Goal: Obtain resource: Download file/media

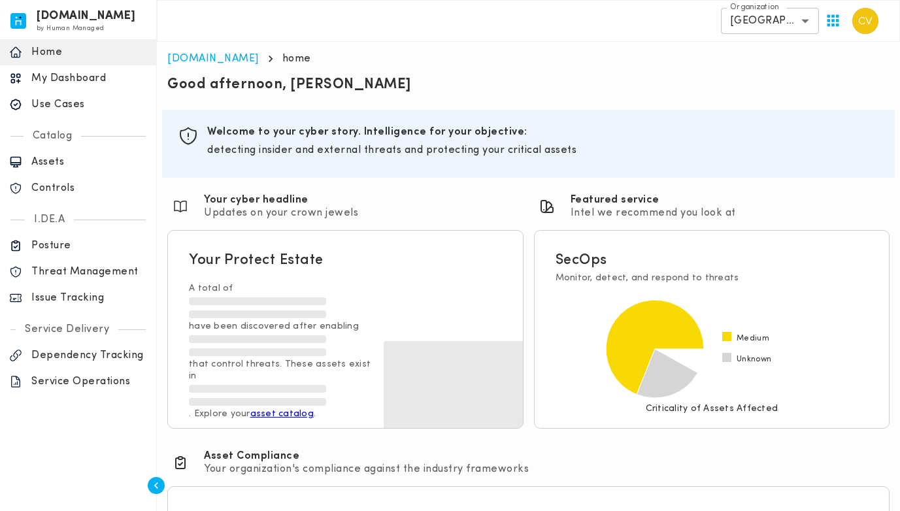
click at [45, 295] on p "Issue Tracking" at bounding box center [89, 297] width 116 height 13
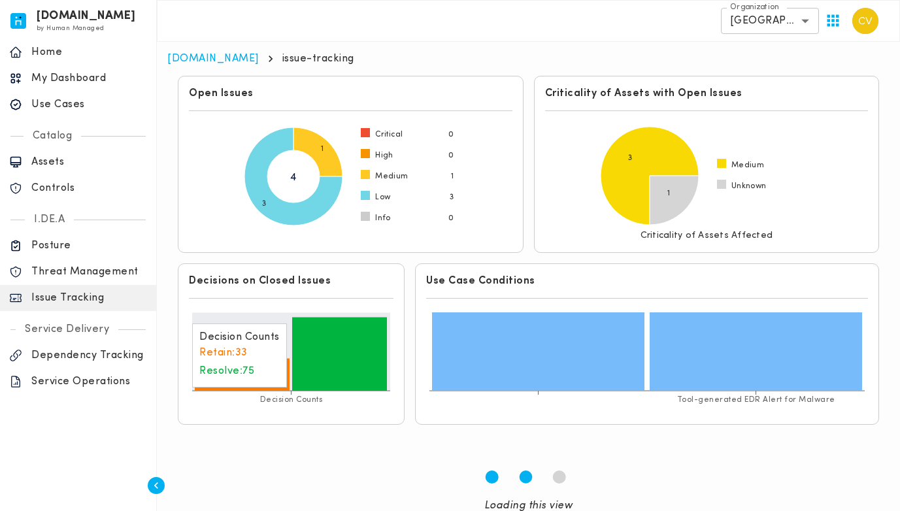
scroll to position [76, 0]
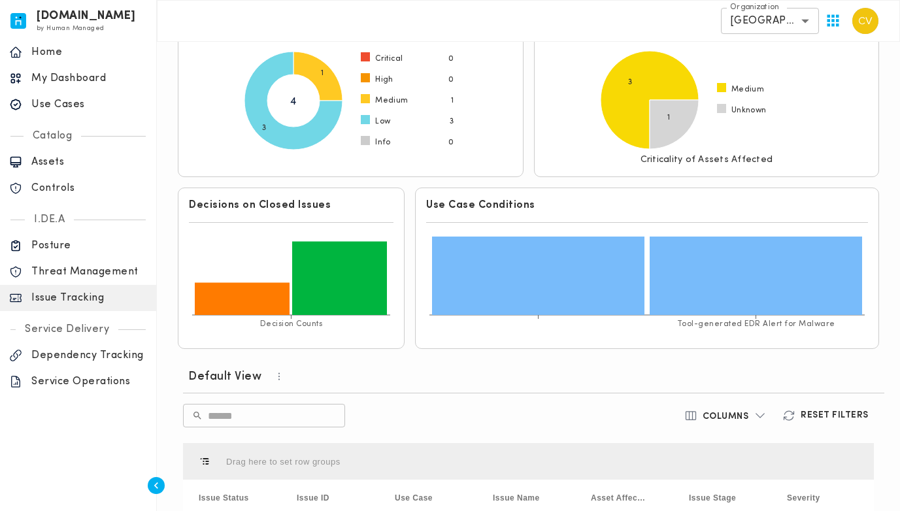
click at [266, 380] on button "button" at bounding box center [282, 376] width 42 height 18
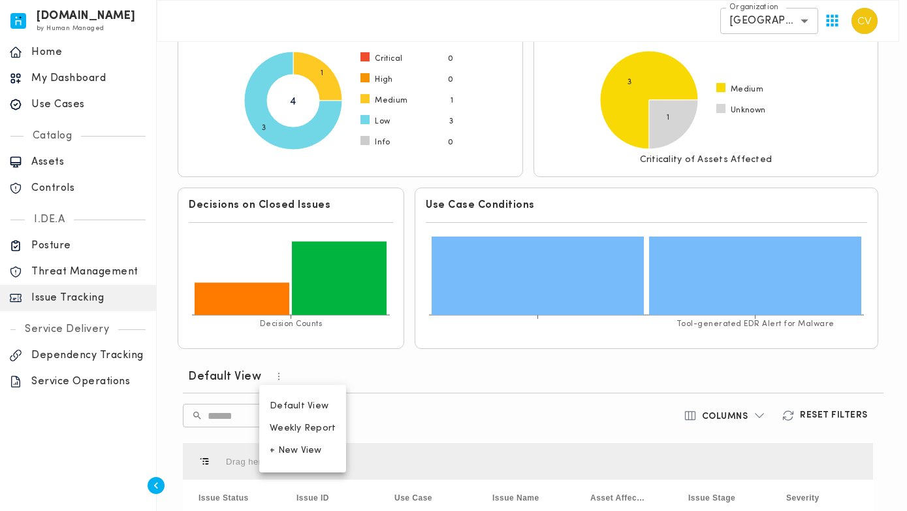
click at [282, 426] on span "Weekly Report" at bounding box center [303, 429] width 66 height 12
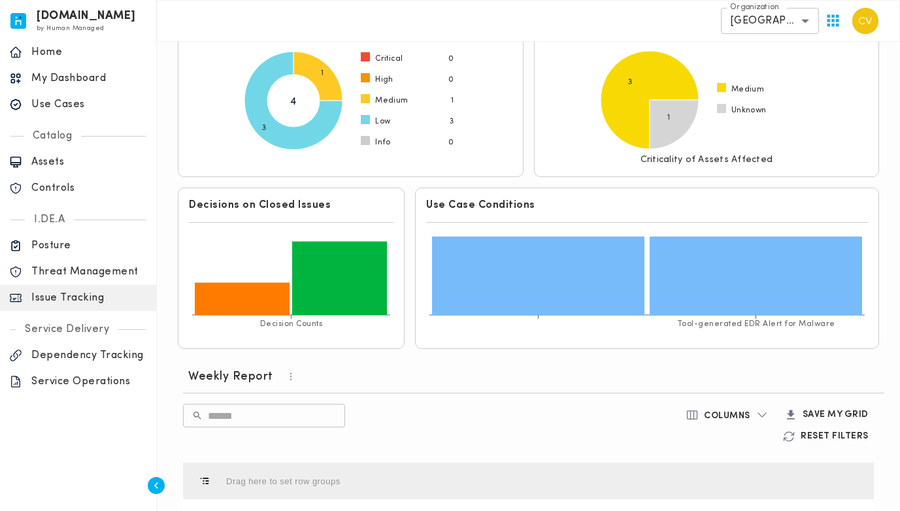
scroll to position [310, 0]
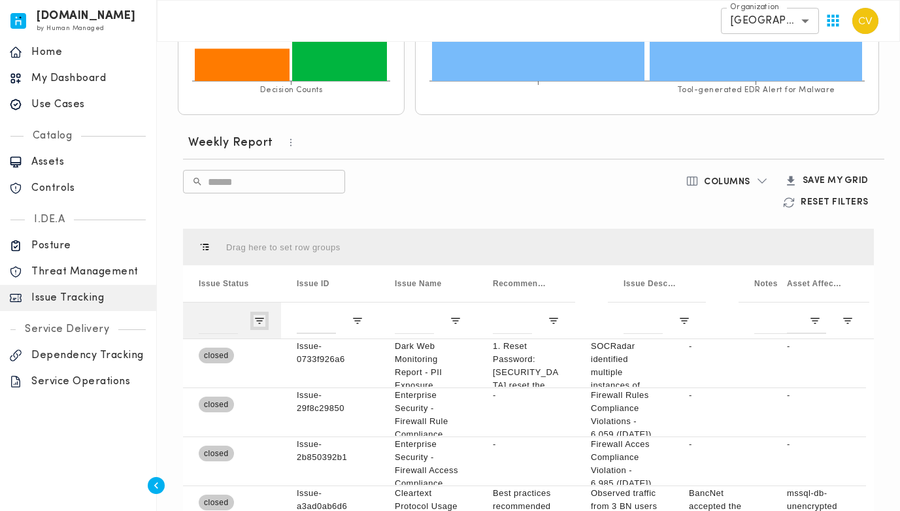
click at [256, 321] on span "Open Filter Menu" at bounding box center [259, 321] width 12 height 12
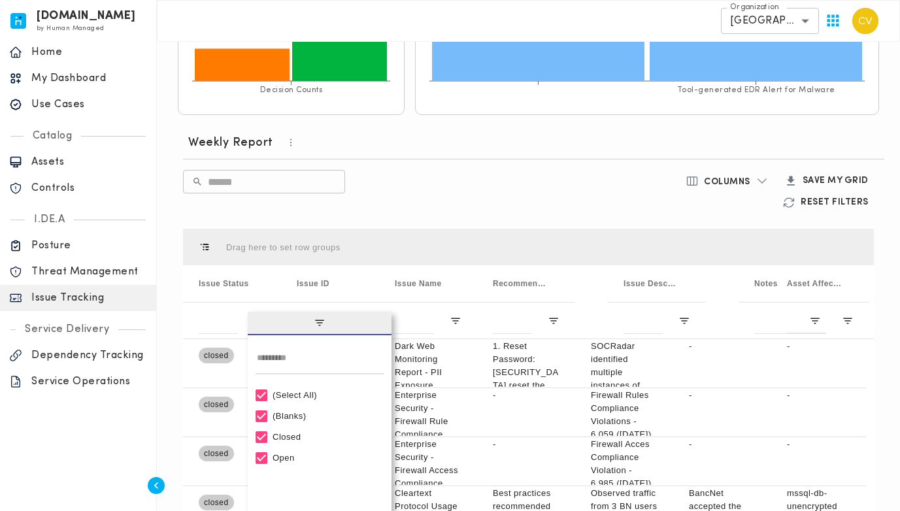
click at [295, 397] on div "(Select All)" at bounding box center [325, 395] width 106 height 10
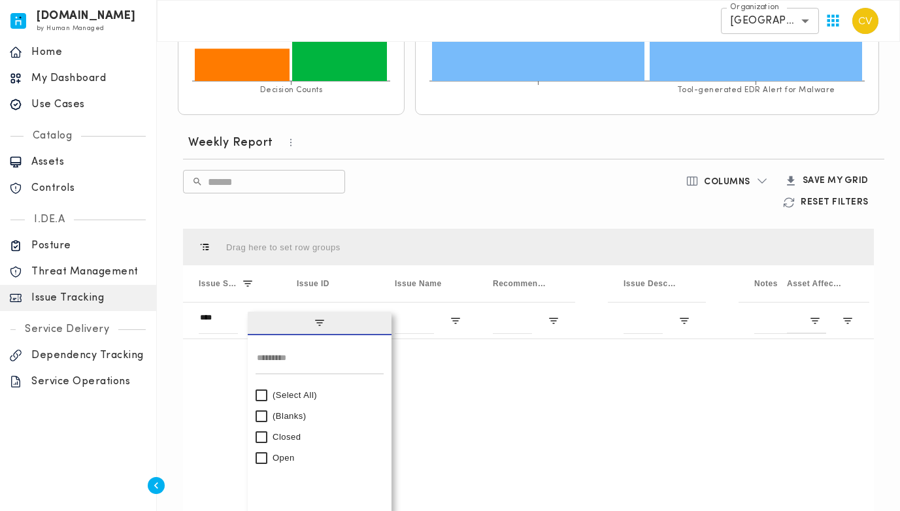
click at [273, 458] on div "Open" at bounding box center [325, 458] width 106 height 10
type input "********"
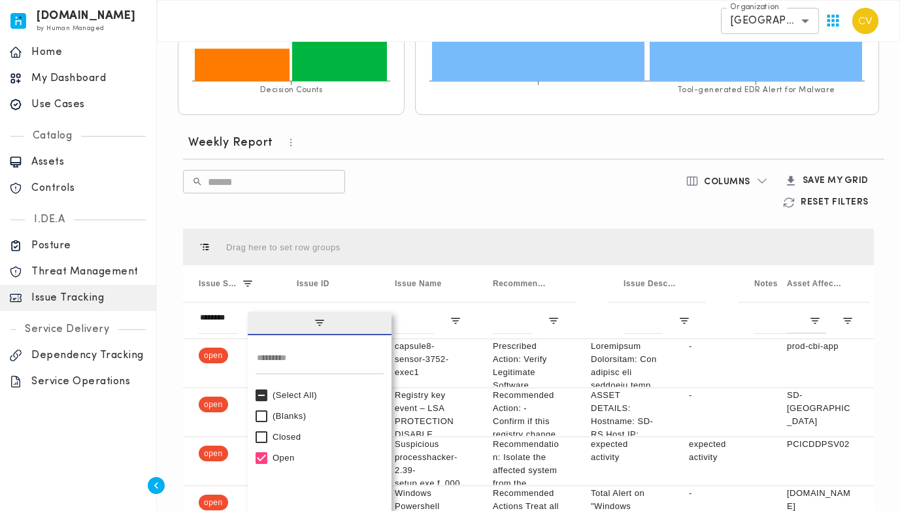
click at [521, 199] on div "​ ​" at bounding box center [415, 191] width 464 height 43
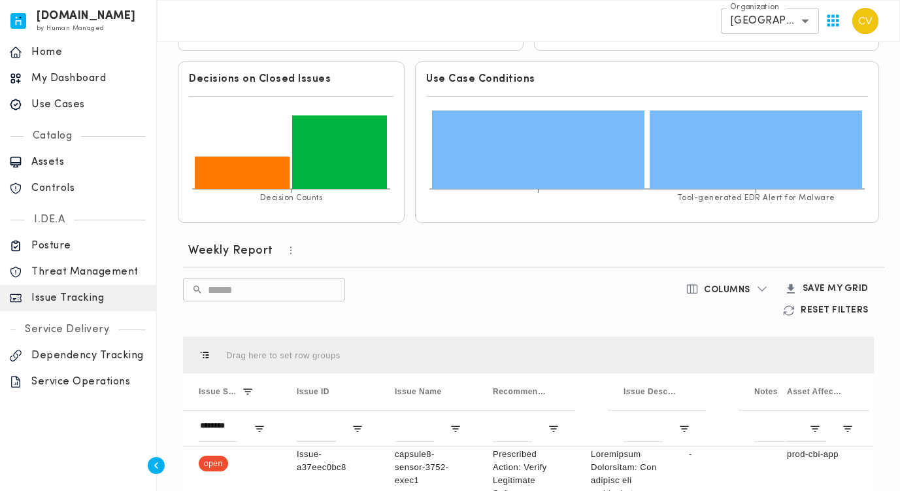
scroll to position [325, 0]
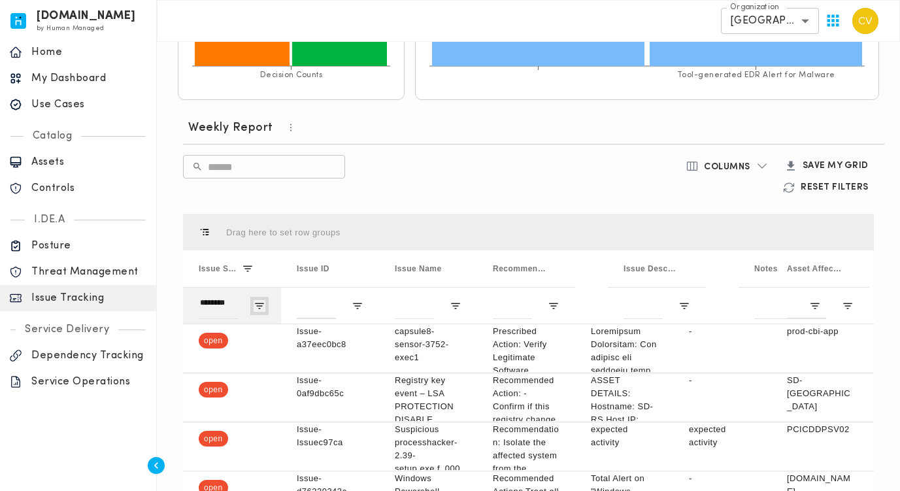
click at [260, 310] on span "Open Filter Menu" at bounding box center [259, 306] width 12 height 12
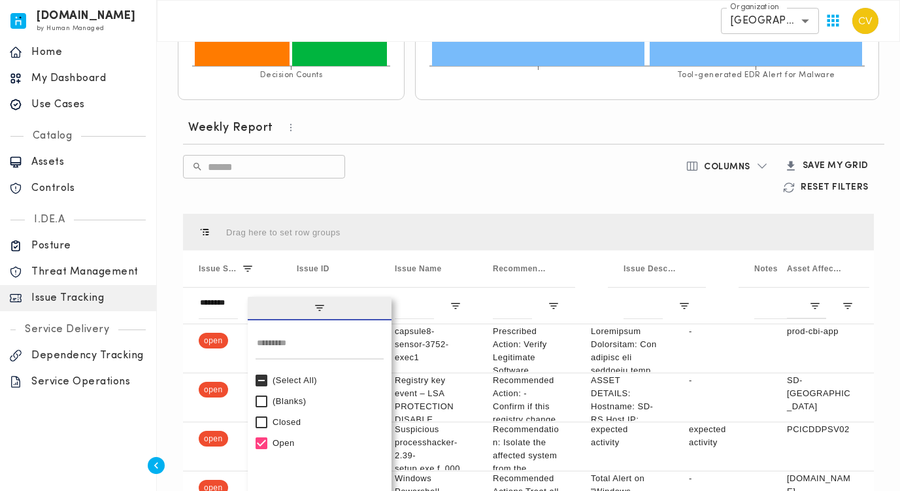
click at [289, 382] on div "(Select All)" at bounding box center [325, 380] width 106 height 10
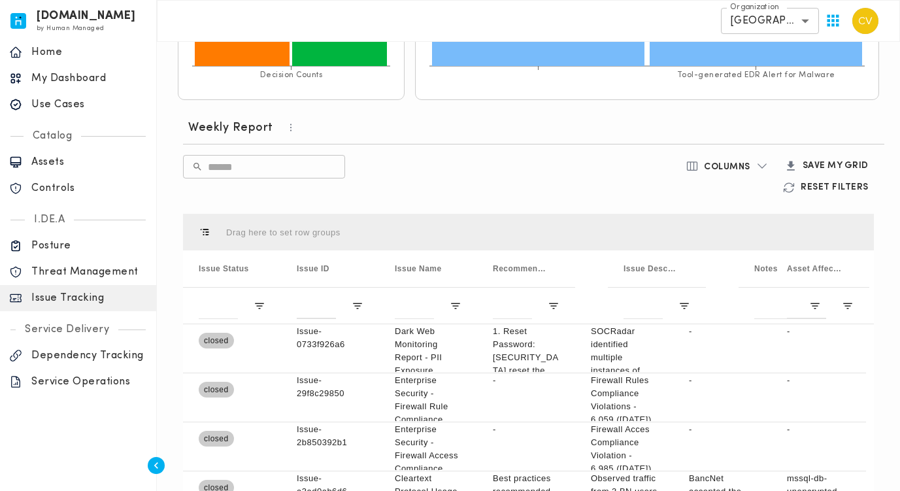
click at [425, 161] on div "​ ​" at bounding box center [415, 176] width 464 height 43
click at [288, 165] on input "text" at bounding box center [276, 166] width 137 height 37
paste input "**********"
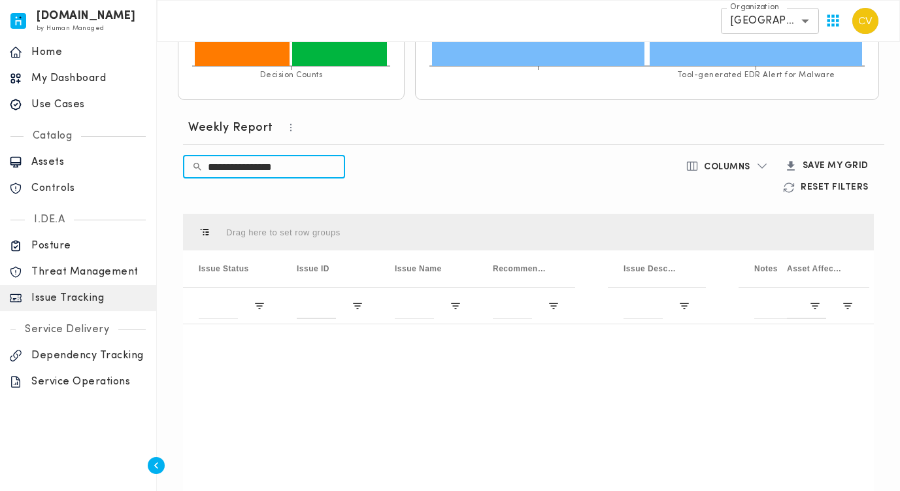
click at [304, 166] on input "**********" at bounding box center [276, 166] width 137 height 37
click at [318, 174] on input "**********" at bounding box center [276, 166] width 137 height 37
click at [301, 168] on input "**********" at bounding box center [276, 166] width 137 height 37
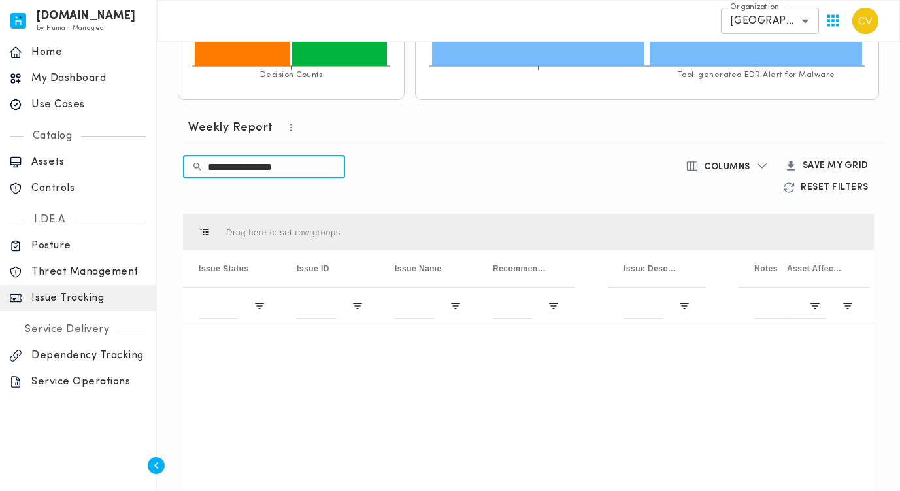
click at [301, 168] on input "**********" at bounding box center [276, 166] width 137 height 37
click at [285, 135] on button "button" at bounding box center [294, 127] width 42 height 18
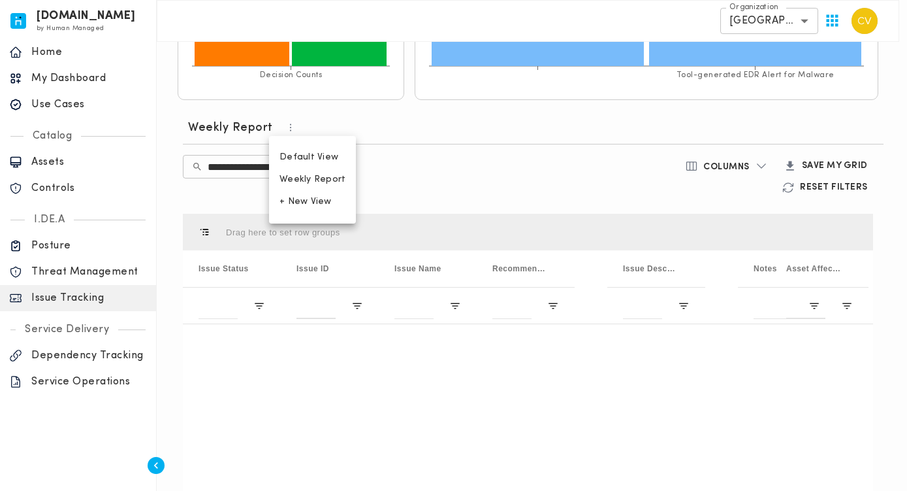
click at [442, 169] on div at bounding box center [453, 245] width 907 height 491
click at [442, 169] on div at bounding box center [450, 245] width 900 height 491
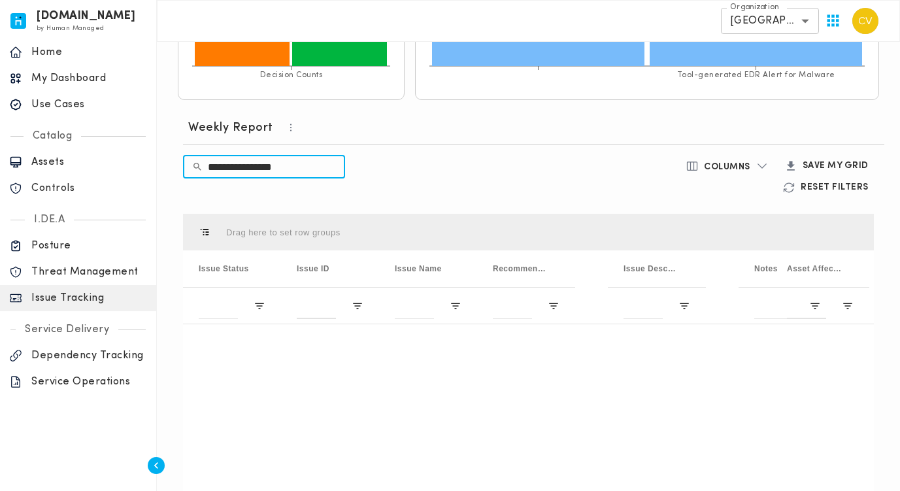
click at [312, 163] on input "**********" at bounding box center [276, 166] width 137 height 37
type input "*"
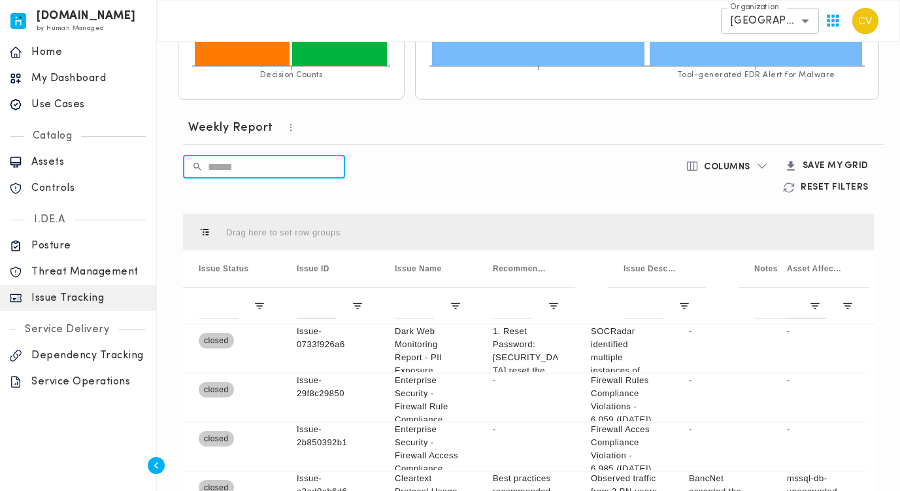
paste input "**********"
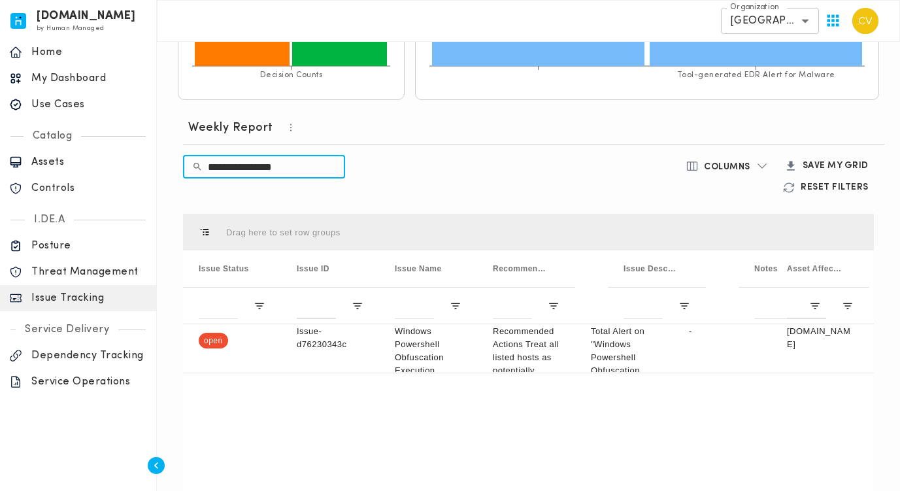
drag, startPoint x: 318, startPoint y: 167, endPoint x: 30, endPoint y: 144, distance: 289.0
click at [30, 144] on div "[DOMAIN_NAME] by Human Managed {"resourceSet":[{"resourceId":"invicta-io/web/na…" at bounding box center [450, 165] width 900 height 981
paste input "text"
drag, startPoint x: 310, startPoint y: 165, endPoint x: 55, endPoint y: 160, distance: 254.9
click at [55, 160] on div "[DOMAIN_NAME] by Human Managed {"resourceSet":[{"resourceId":"invicta-io/web/na…" at bounding box center [450, 165] width 900 height 981
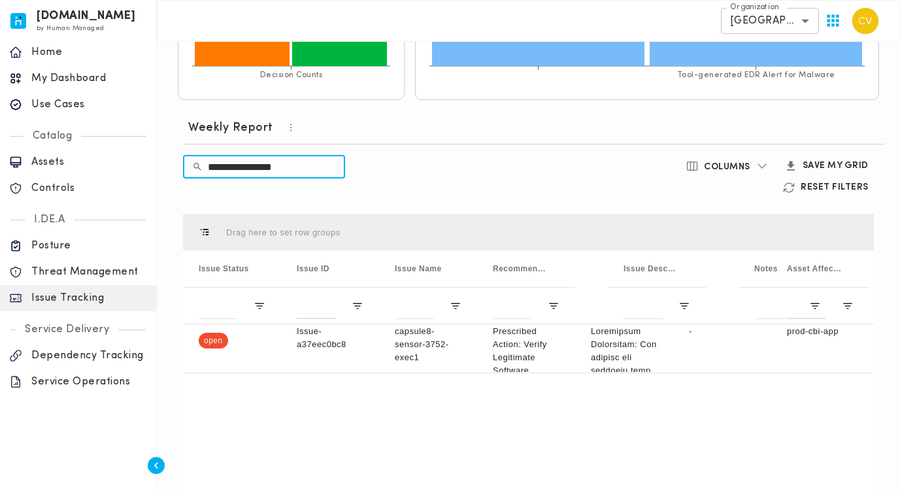
paste input "text"
type input "**********"
click at [306, 170] on input "**********" at bounding box center [276, 166] width 137 height 37
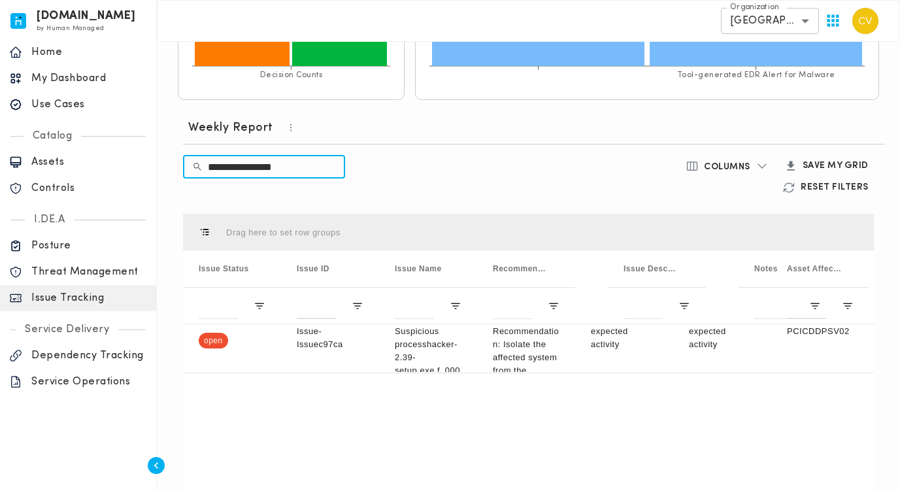
click at [306, 171] on input "**********" at bounding box center [276, 166] width 137 height 37
click at [525, 201] on div "Weekly Report ​ ​ Columns Save my Grid Reset Filters Drag here to set row group…" at bounding box center [528, 372] width 701 height 525
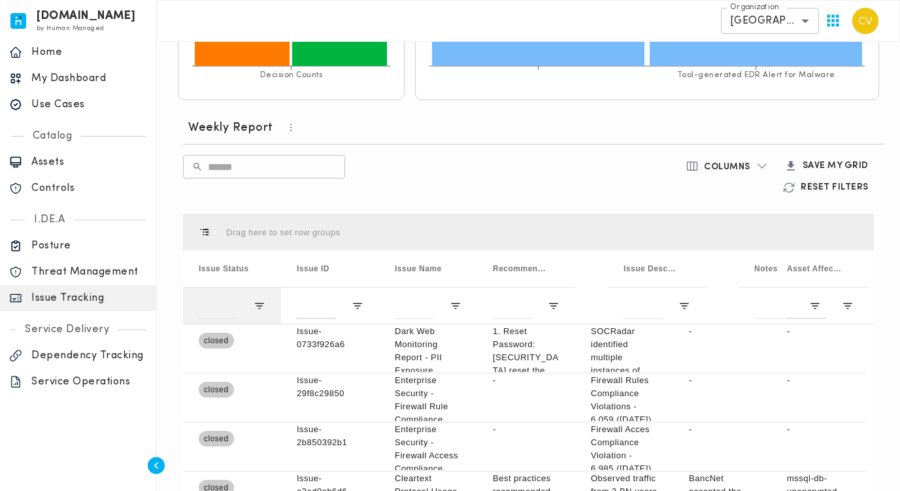
click at [260, 294] on div at bounding box center [232, 305] width 98 height 37
click at [259, 299] on div at bounding box center [232, 305] width 98 height 37
click at [260, 308] on span "Open Filter Menu" at bounding box center [259, 306] width 12 height 12
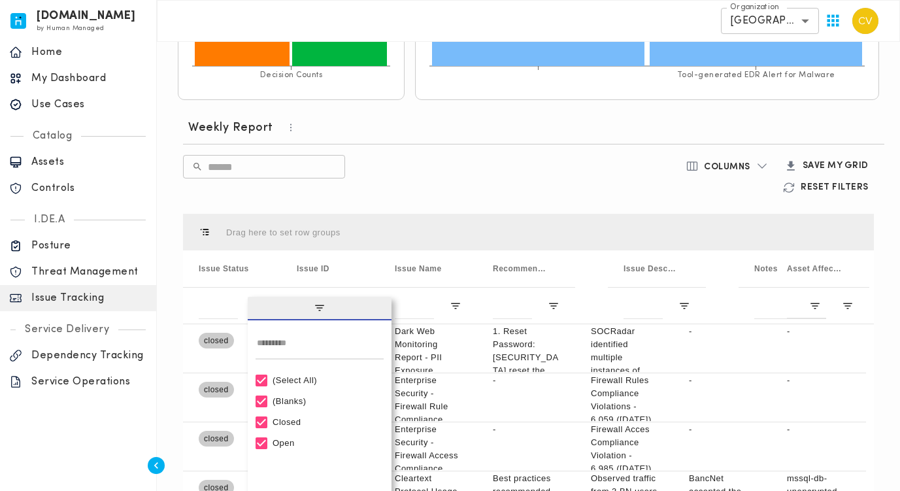
click at [286, 384] on div "(Select All)" at bounding box center [325, 380] width 106 height 10
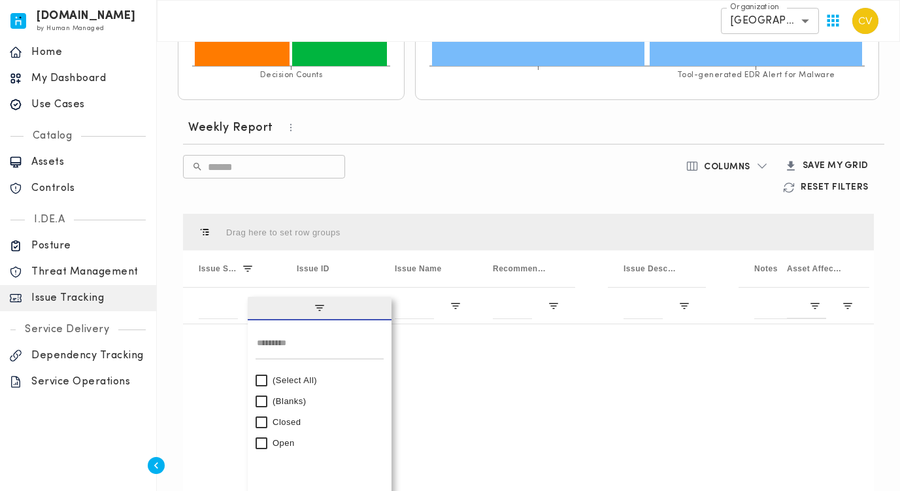
click at [273, 440] on div "Open" at bounding box center [325, 443] width 106 height 10
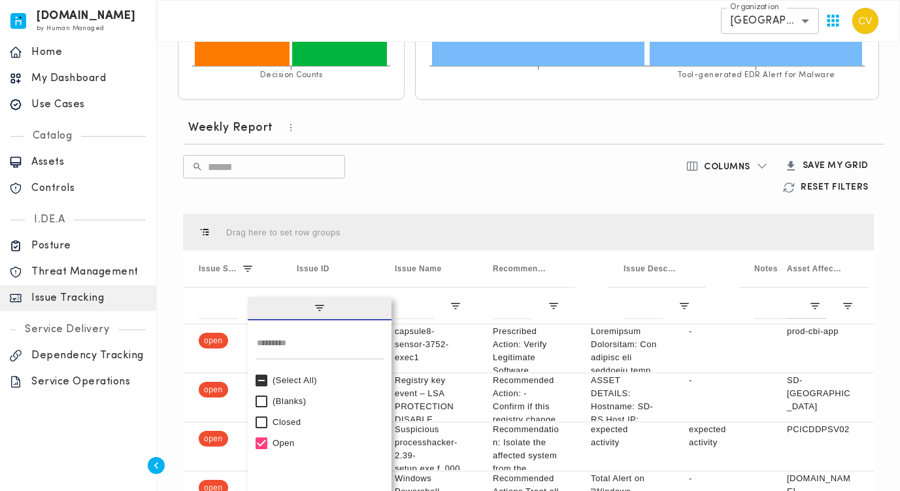
click at [391, 184] on div "​ ​" at bounding box center [415, 176] width 464 height 43
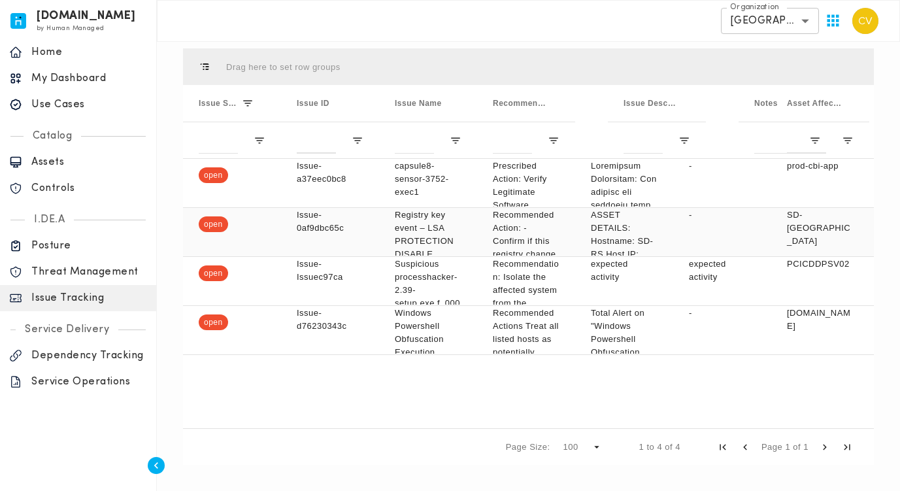
scroll to position [381, 0]
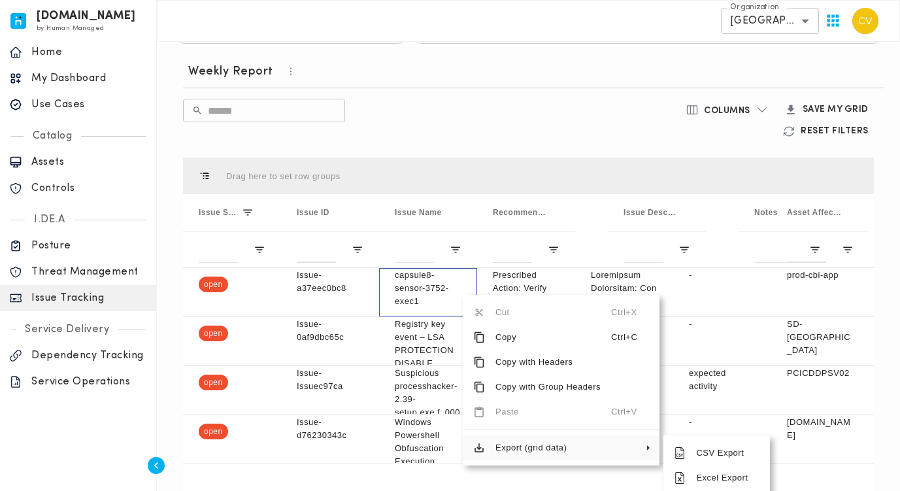
click at [536, 449] on span "Export (grid data)" at bounding box center [548, 447] width 126 height 25
click at [703, 475] on span "Excel Export" at bounding box center [722, 477] width 74 height 25
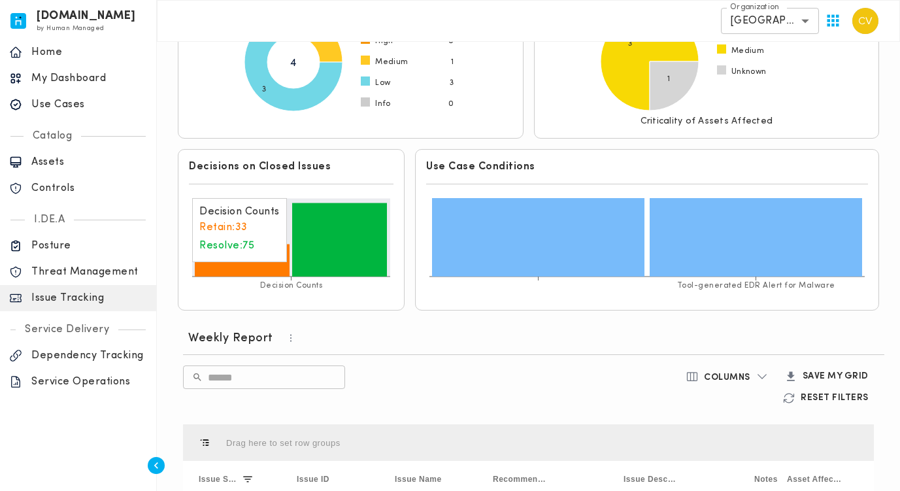
scroll to position [0, 0]
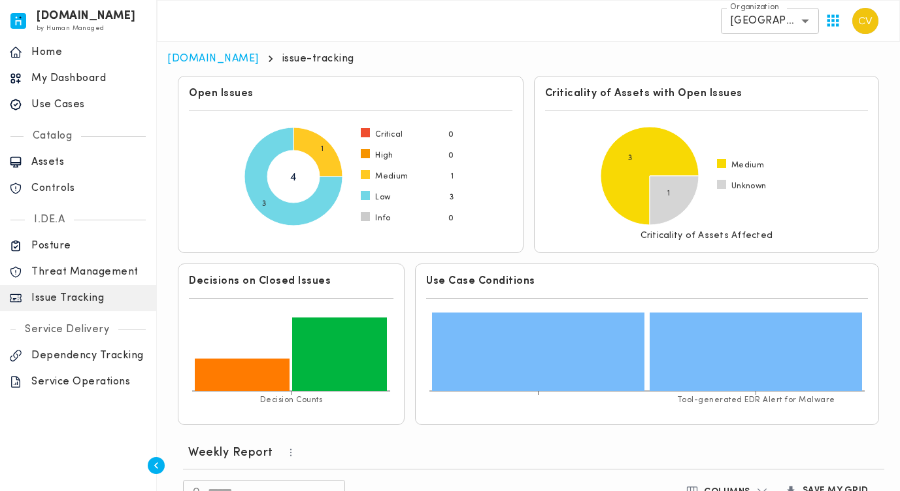
click at [44, 116] on div "Use Cases" at bounding box center [78, 104] width 156 height 26
click at [56, 101] on p "Use Cases" at bounding box center [89, 104] width 116 height 13
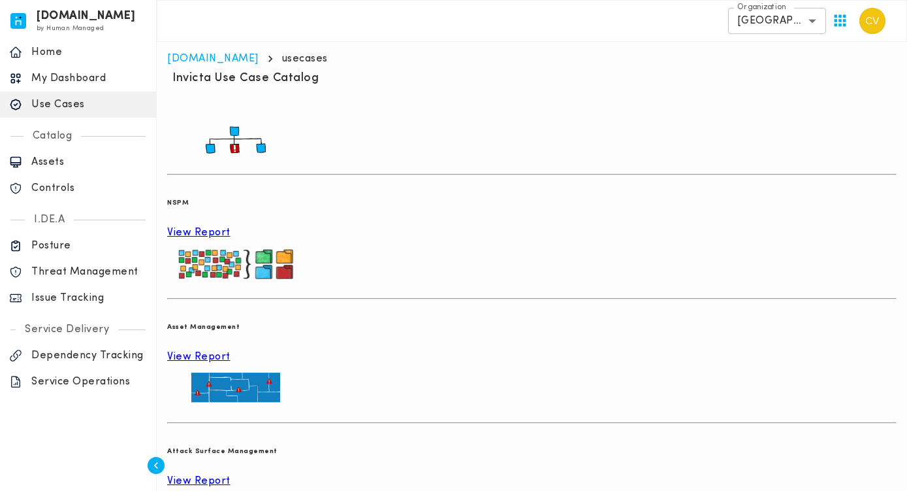
click at [253, 238] on p "View Report" at bounding box center [532, 232] width 730 height 13
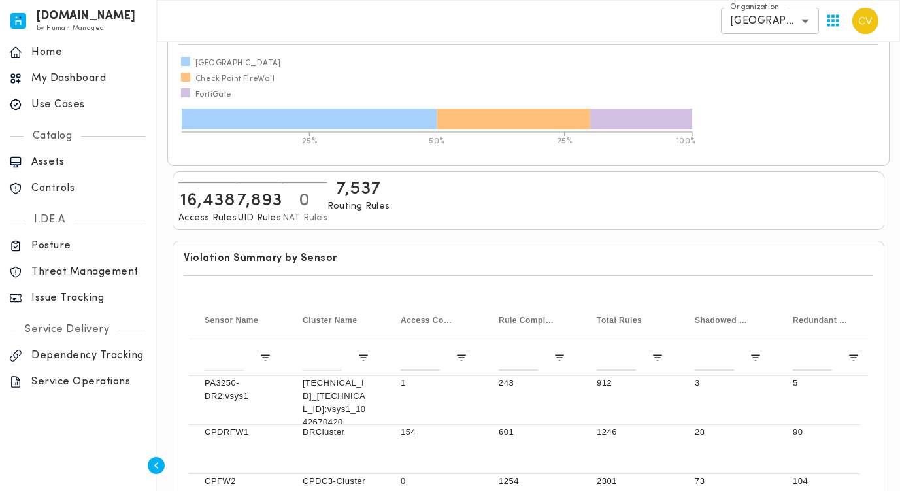
scroll to position [329, 0]
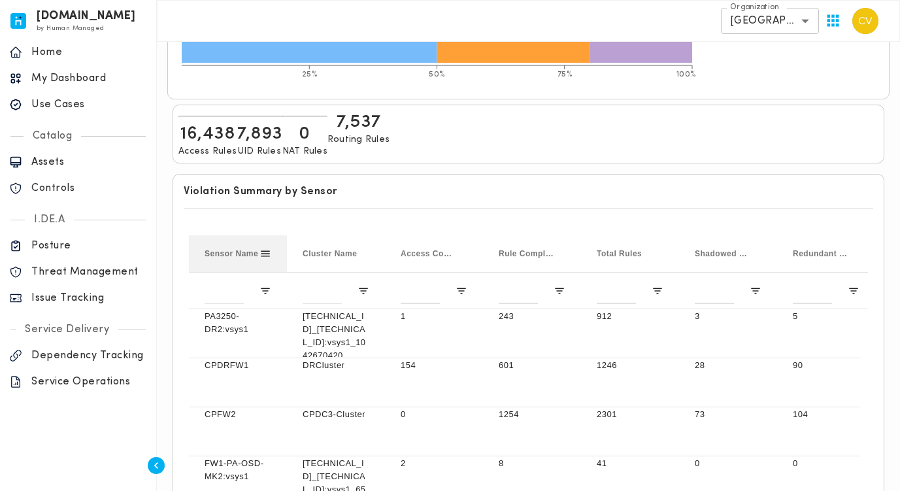
click at [231, 249] on span "Sensor Name" at bounding box center [231, 253] width 54 height 9
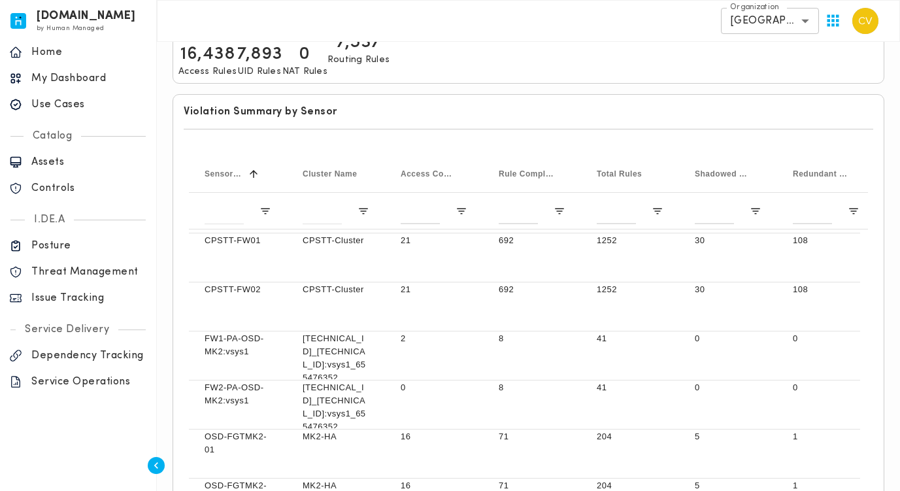
scroll to position [620, 0]
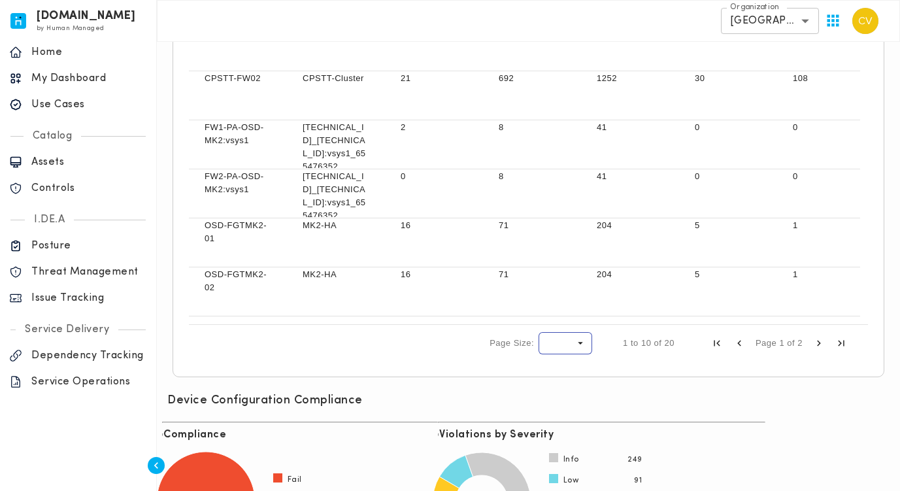
click at [586, 337] on span "Page Size" at bounding box center [580, 343] width 12 height 12
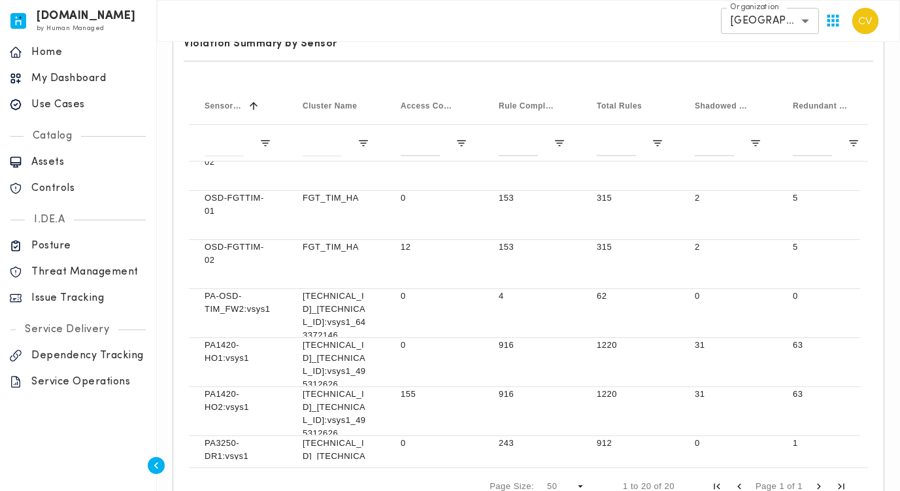
scroll to position [598, 0]
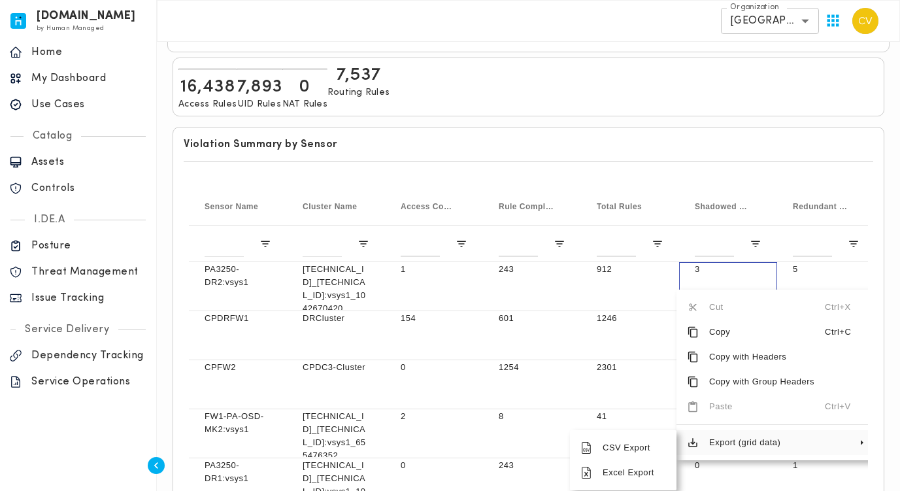
click at [499, 151] on div at bounding box center [528, 162] width 689 height 22
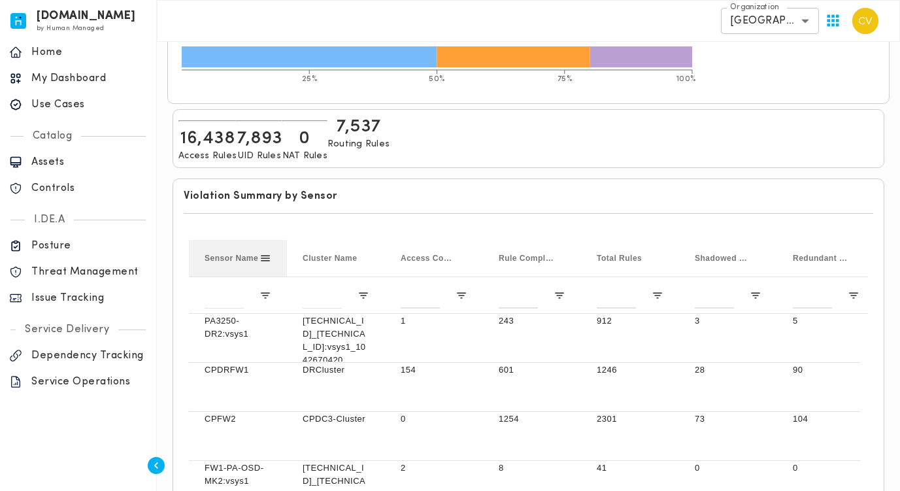
click at [223, 253] on span "Sensor Name" at bounding box center [231, 257] width 54 height 9
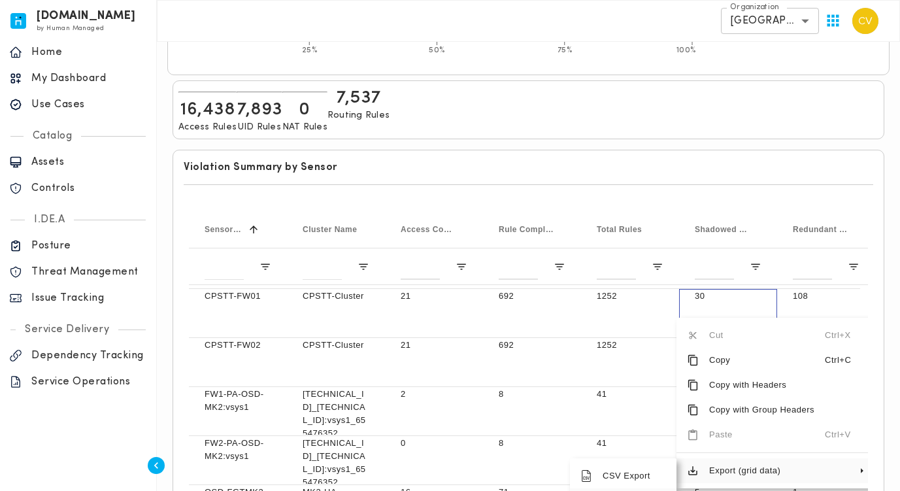
click at [613, 488] on span "Excel Export" at bounding box center [629, 500] width 74 height 25
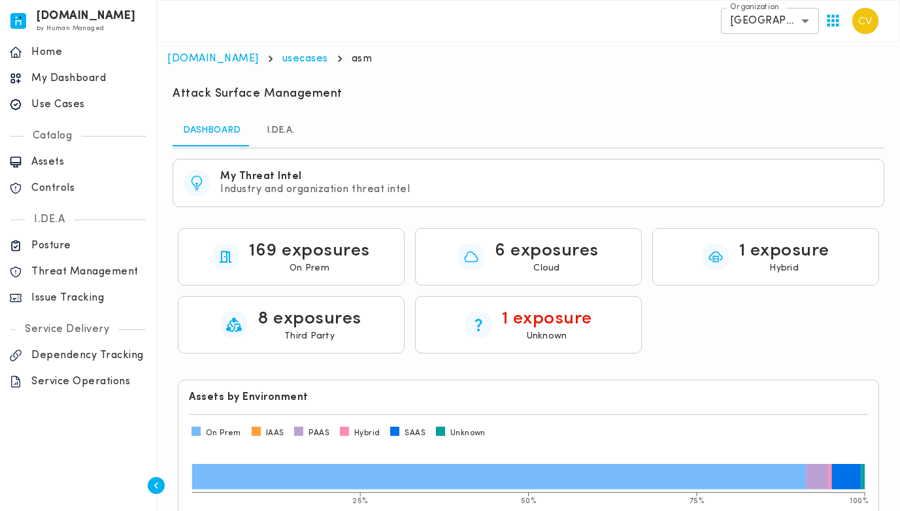
click at [276, 133] on link "I.DE.A." at bounding box center [280, 130] width 59 height 31
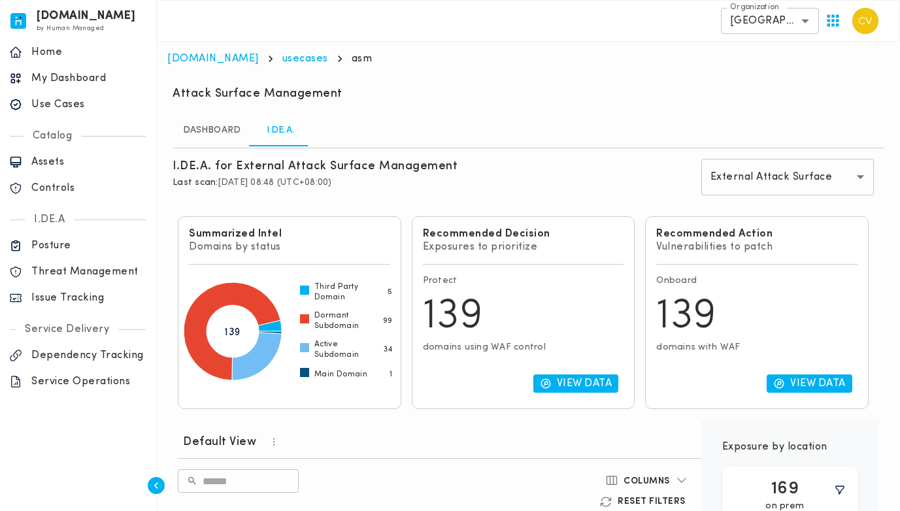
click at [565, 377] on p "View Data" at bounding box center [585, 383] width 56 height 13
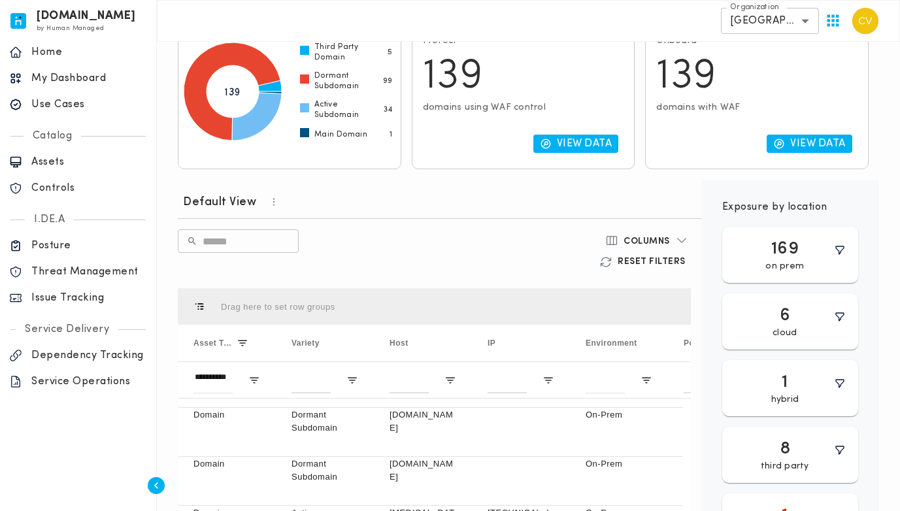
click at [827, 148] on p "View Data" at bounding box center [818, 143] width 56 height 13
type input "**********"
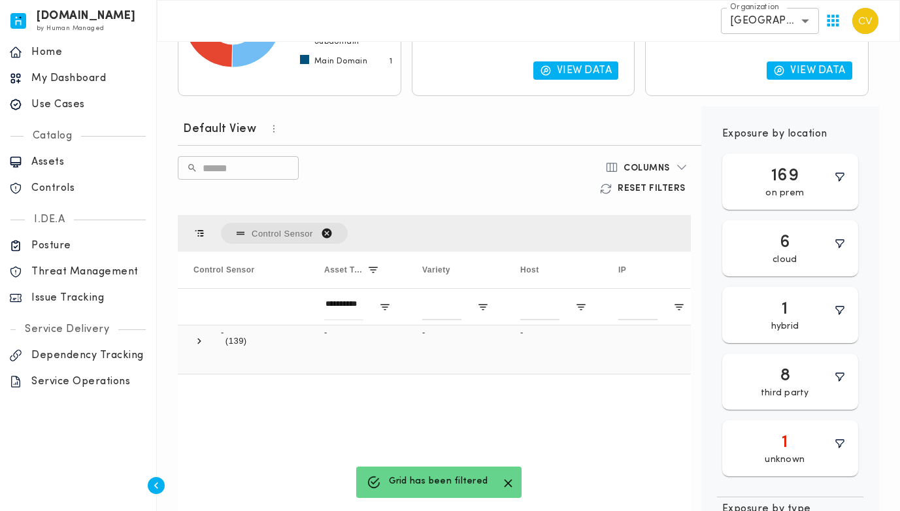
click at [195, 340] on span at bounding box center [199, 341] width 12 height 12
